Goal: Information Seeking & Learning: Learn about a topic

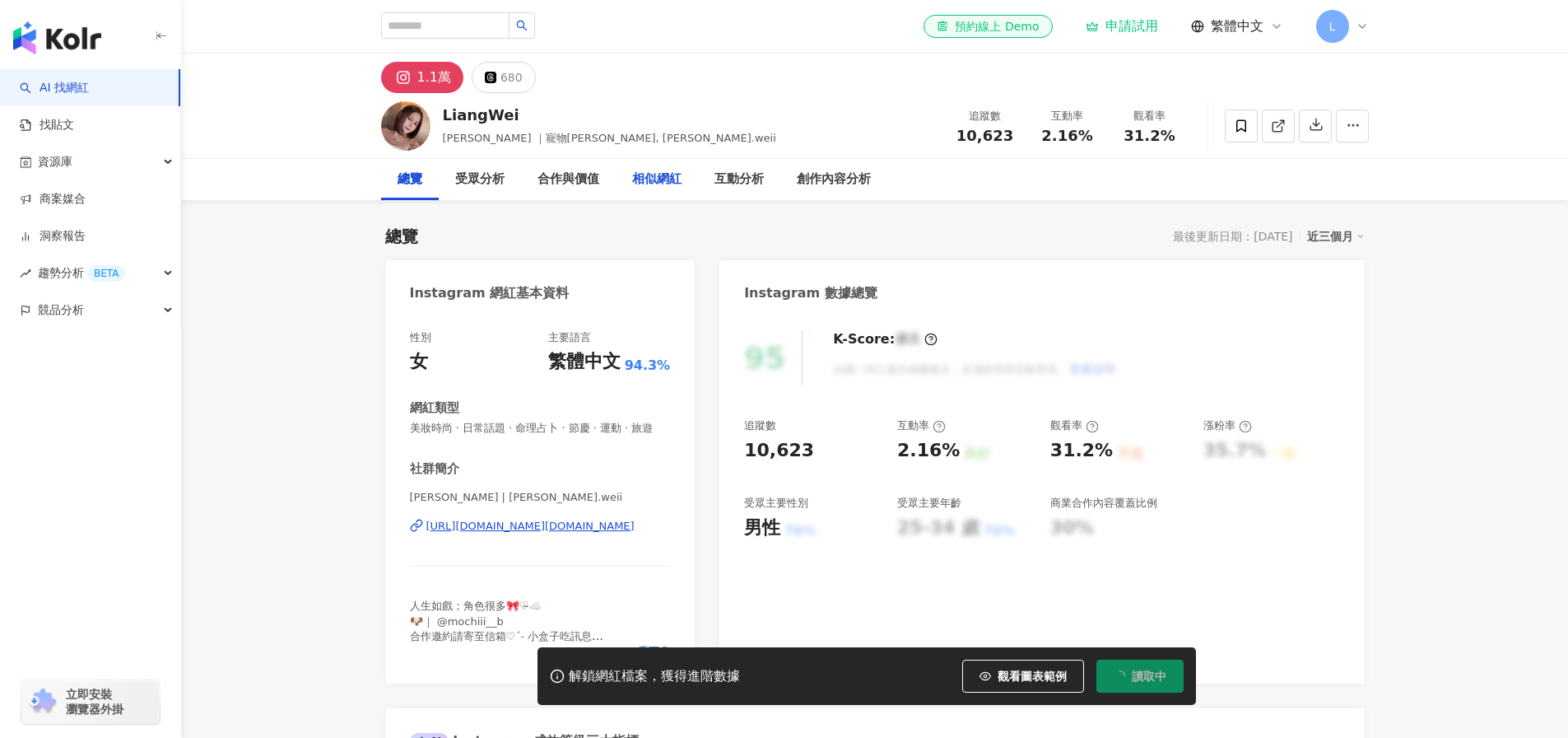
click at [643, 175] on div "相似網紅" at bounding box center [656, 180] width 49 height 20
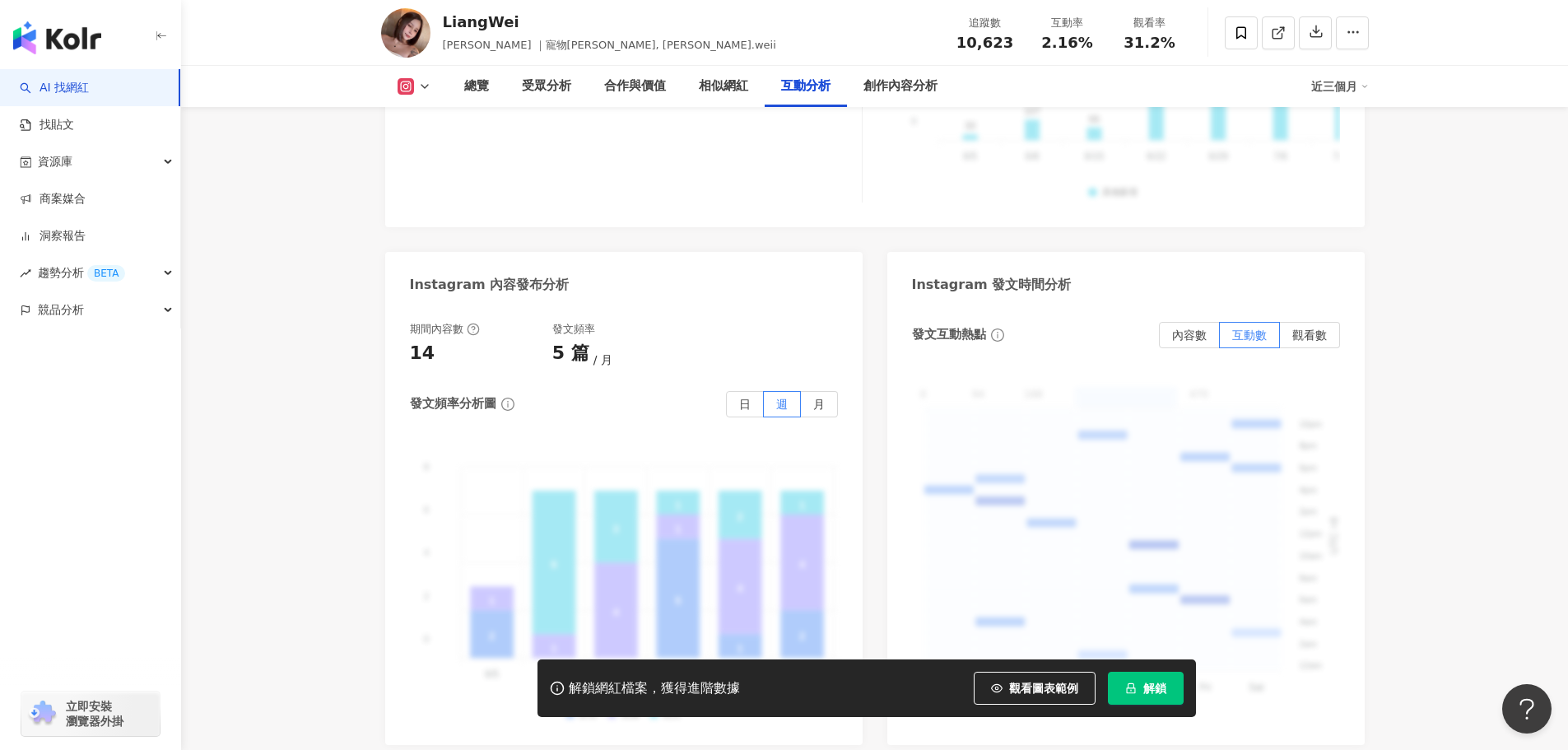
scroll to position [4025, 0]
click at [1203, 332] on span "內容數" at bounding box center [1189, 335] width 34 height 13
click at [1306, 332] on span "觀看數" at bounding box center [1309, 335] width 34 height 13
click at [1253, 329] on span "互動數" at bounding box center [1249, 335] width 34 height 13
click at [1194, 329] on span "內容數" at bounding box center [1189, 335] width 34 height 13
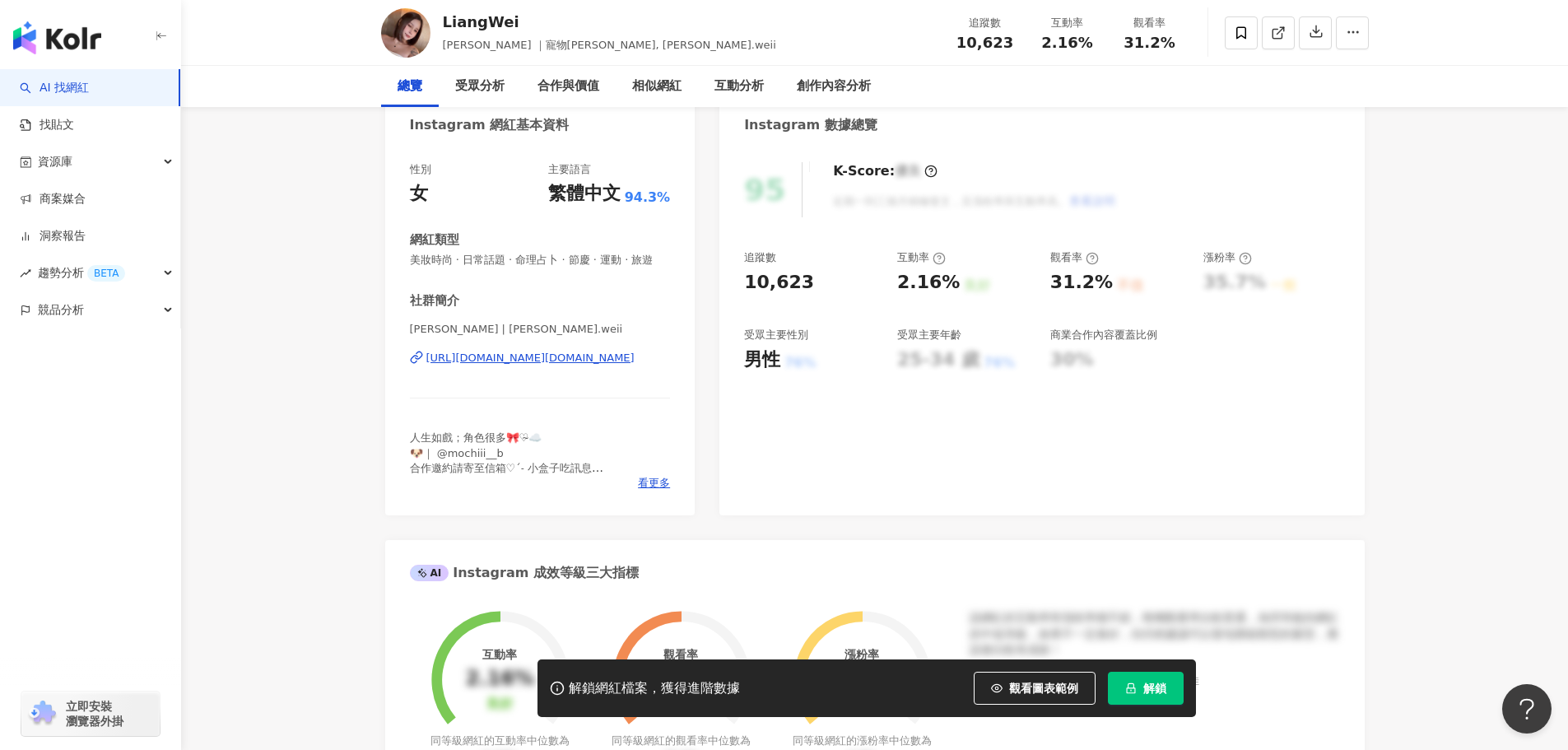
scroll to position [0, 0]
